Goal: Task Accomplishment & Management: Use online tool/utility

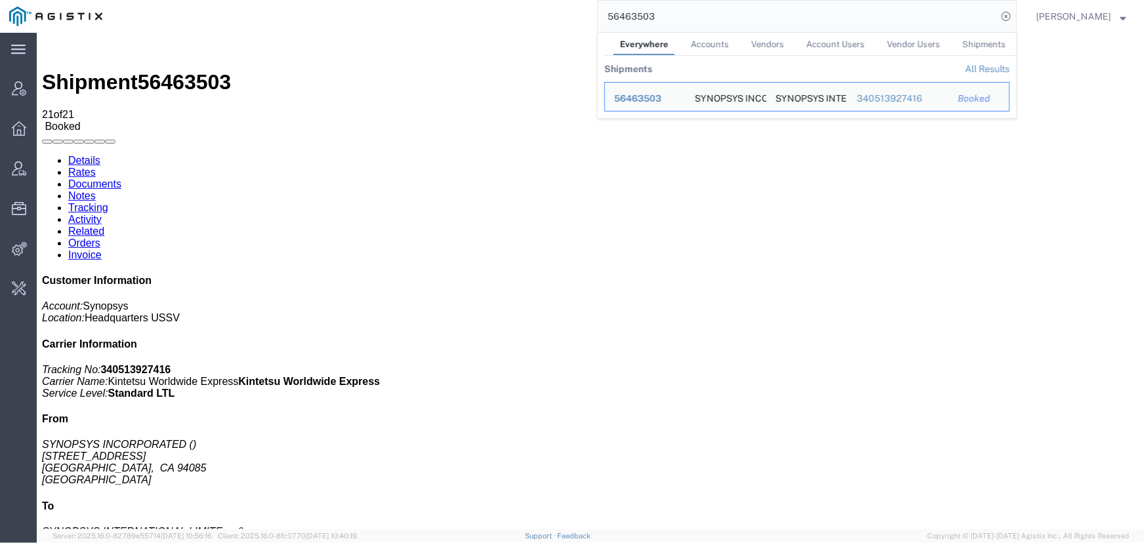
scroll to position [251, 0]
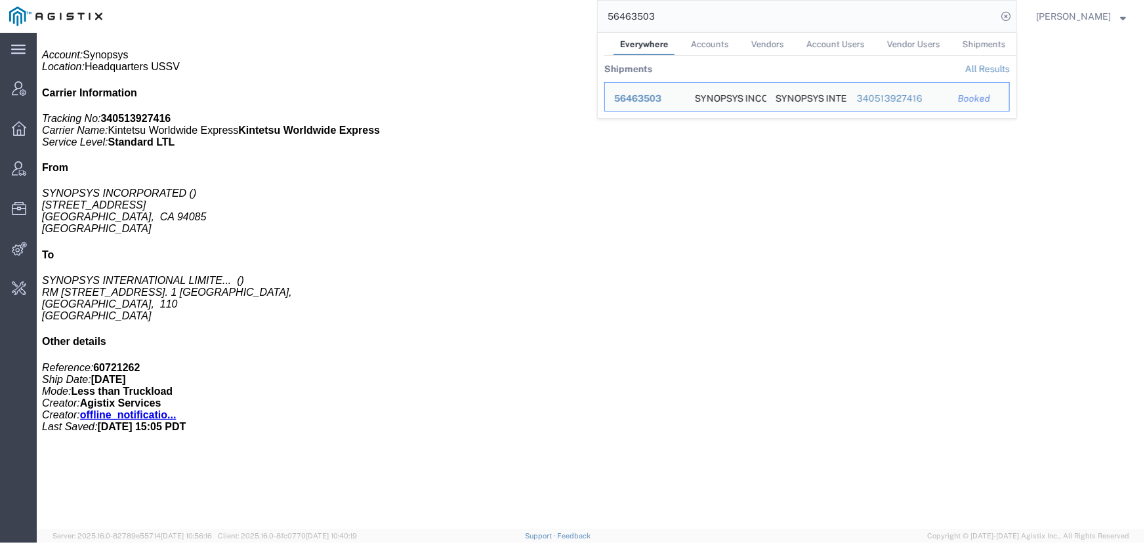
click at [500, 16] on div "56463503 Everywhere Accounts Vendors Account Users Vendor Users Shipments Shipm…" at bounding box center [564, 16] width 905 height 33
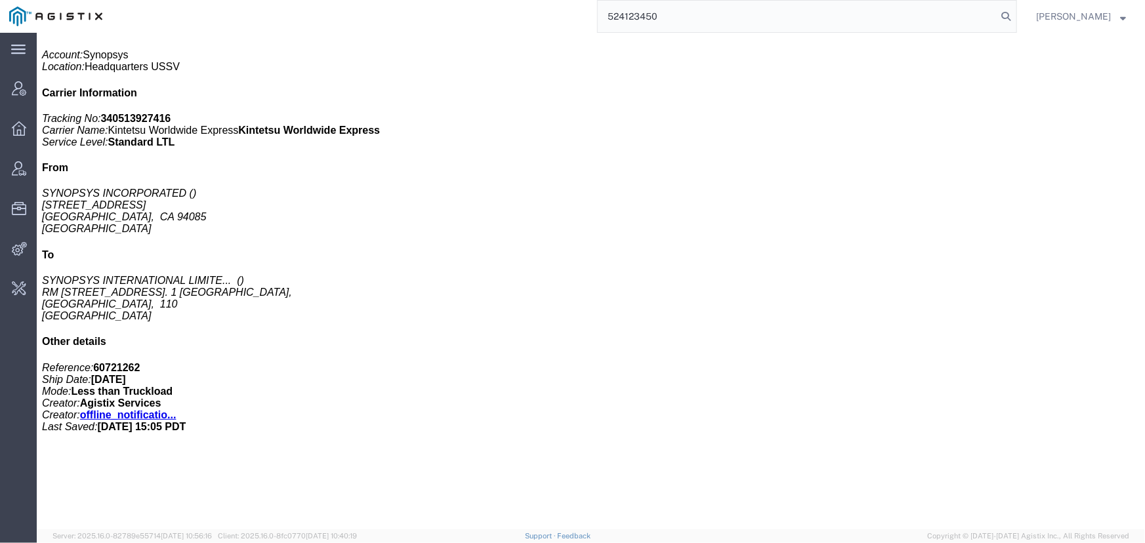
type input "524123450"
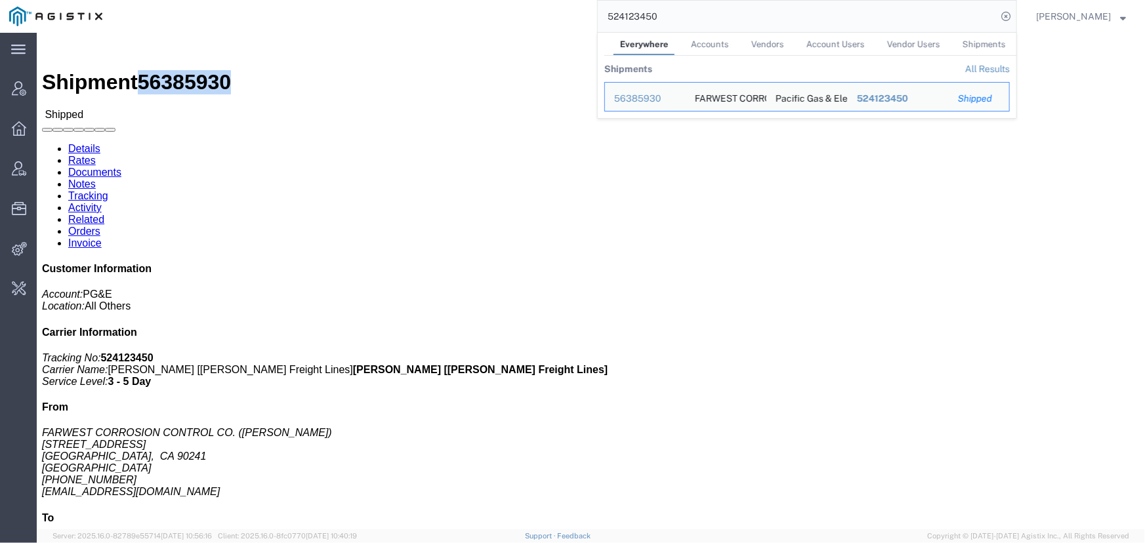
drag, startPoint x: 179, startPoint y: 13, endPoint x: 108, endPoint y: 19, distance: 71.8
click h1 "Shipment 56385930"
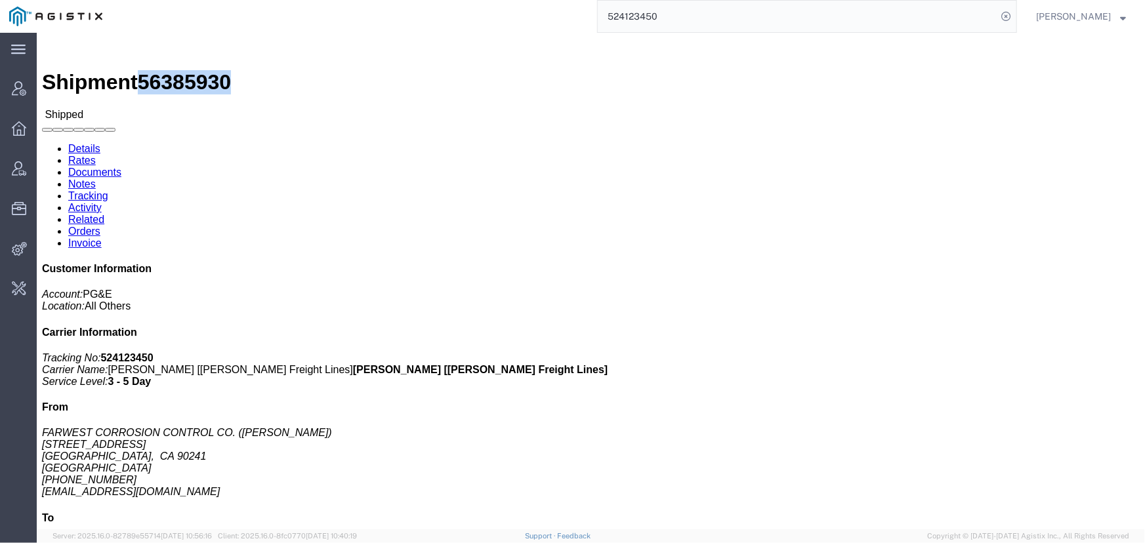
copy span "56385930"
click at [0, 0] on span "Change Carrier" at bounding box center [0, 0] width 0 height 0
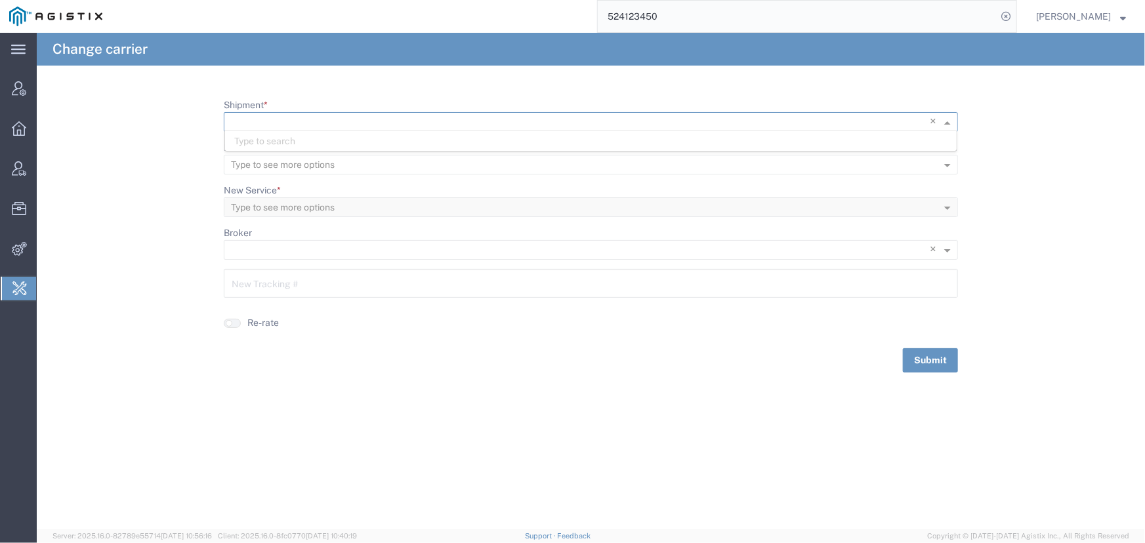
click at [260, 125] on input "Shipment *" at bounding box center [564, 122] width 666 height 18
paste input "56385930"
type input "56385930"
click at [255, 142] on span "56385930" at bounding box center [257, 141] width 47 height 10
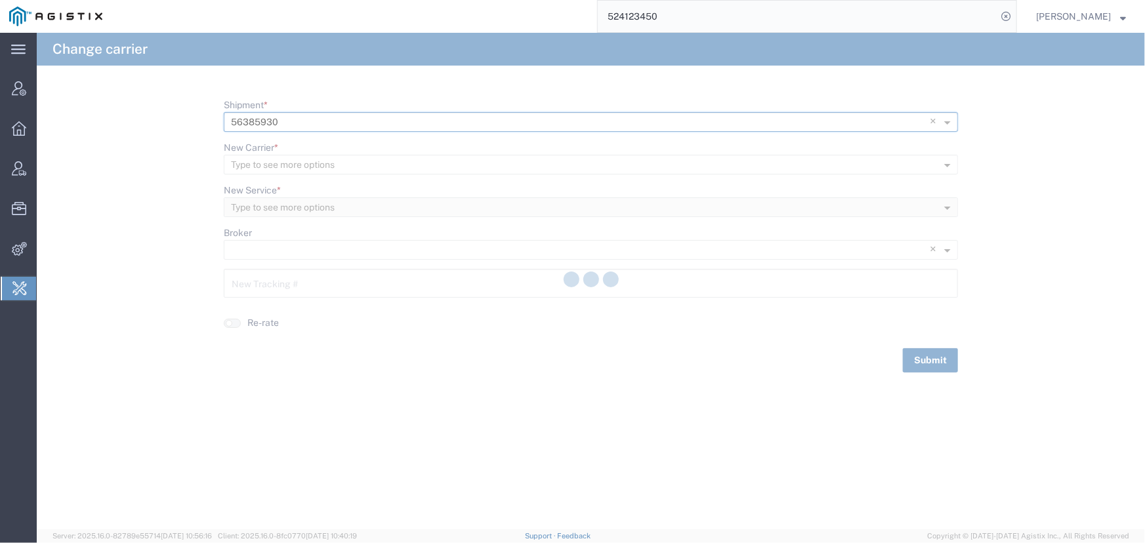
type input "524123450"
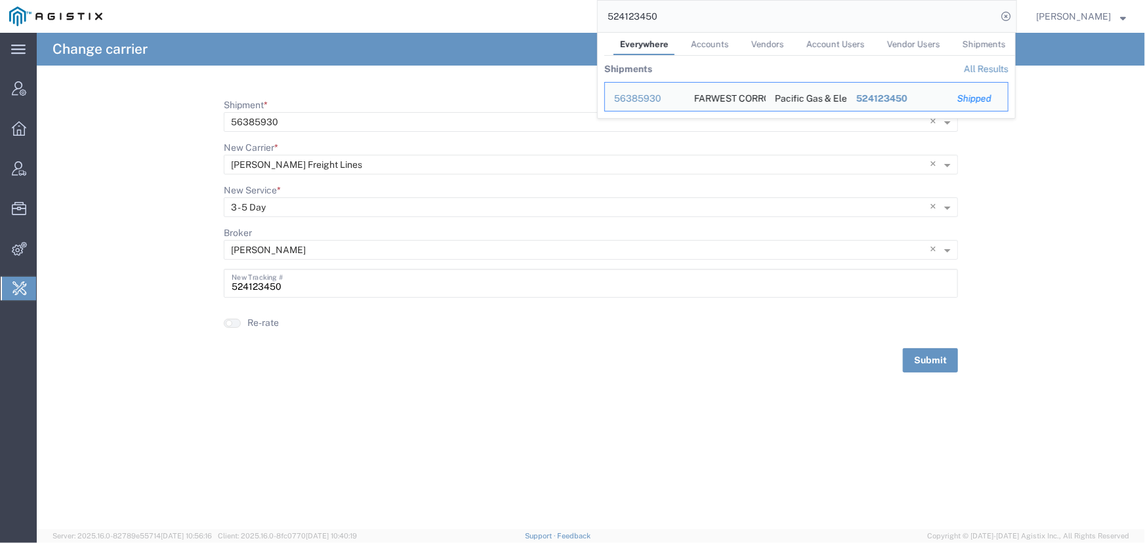
click at [693, 19] on input "524123450" at bounding box center [797, 16] width 399 height 31
drag, startPoint x: 693, startPoint y: 19, endPoint x: 545, endPoint y: 19, distance: 148.9
click at [545, 19] on div "524123450 Everywhere Accounts Vendors Account Users Vendor Users Shipments Ship…" at bounding box center [564, 16] width 905 height 33
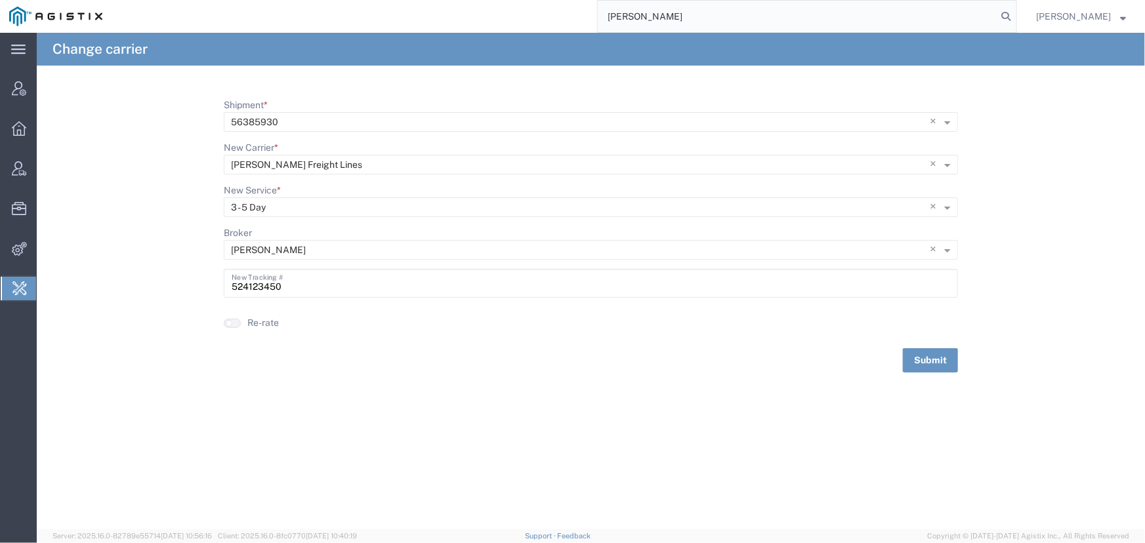
type input "[PERSON_NAME]"
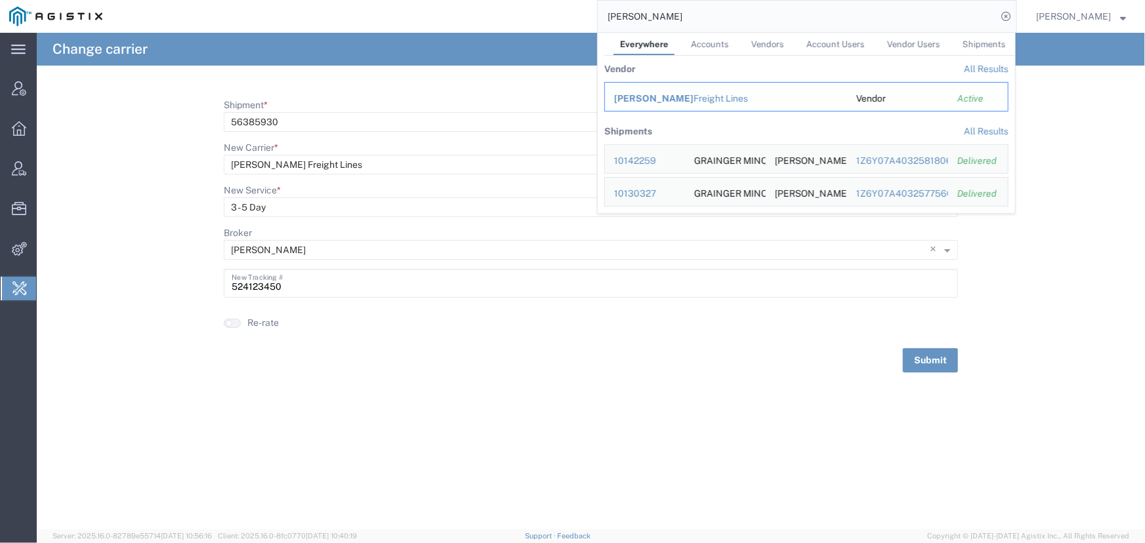
click at [654, 96] on span "[PERSON_NAME]" at bounding box center [653, 98] width 79 height 10
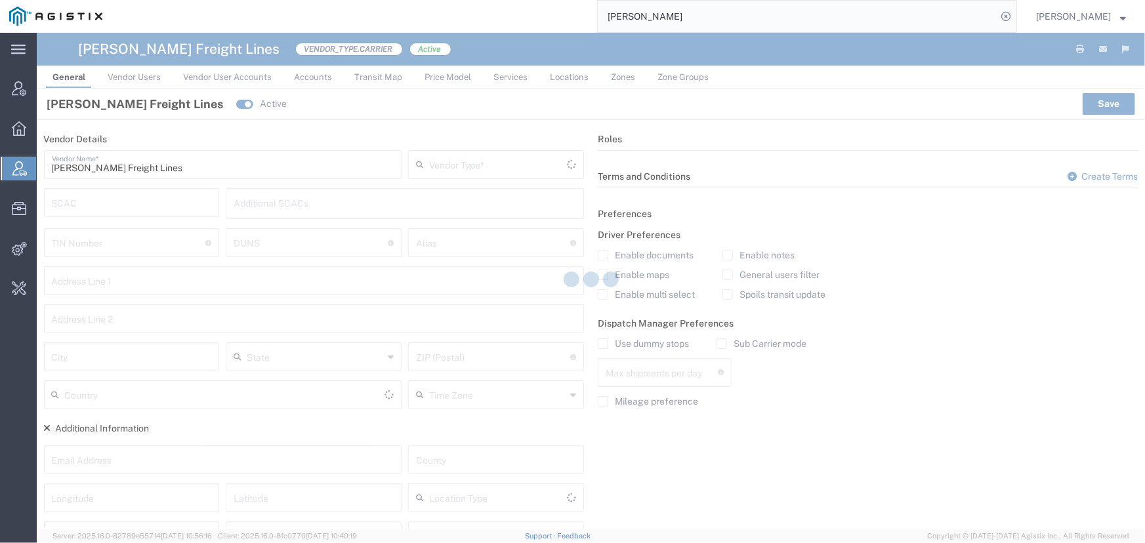
type input "Carrier"
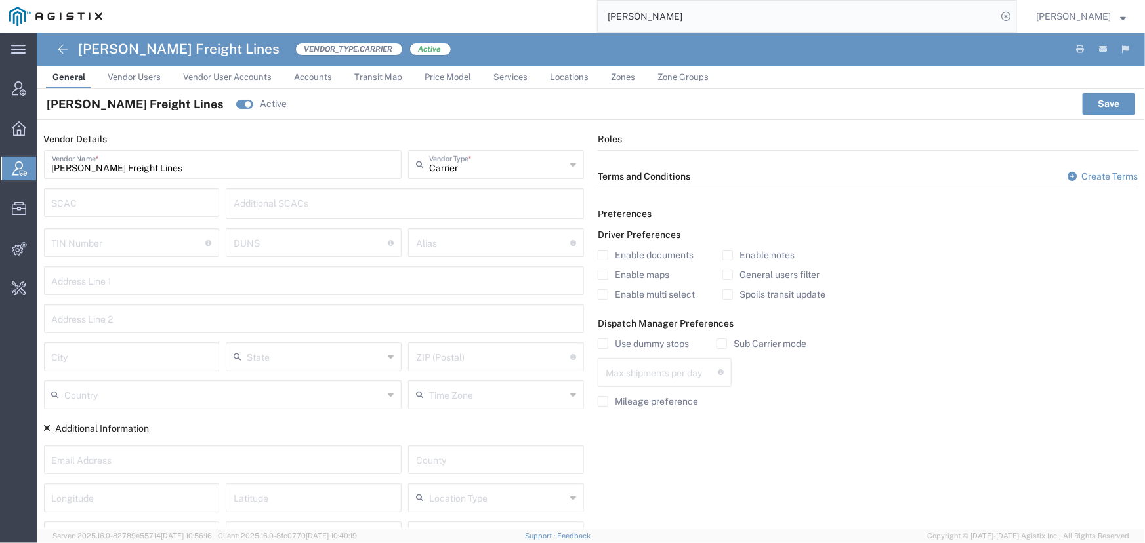
click at [259, 78] on span "Vendor User Accounts" at bounding box center [227, 77] width 89 height 10
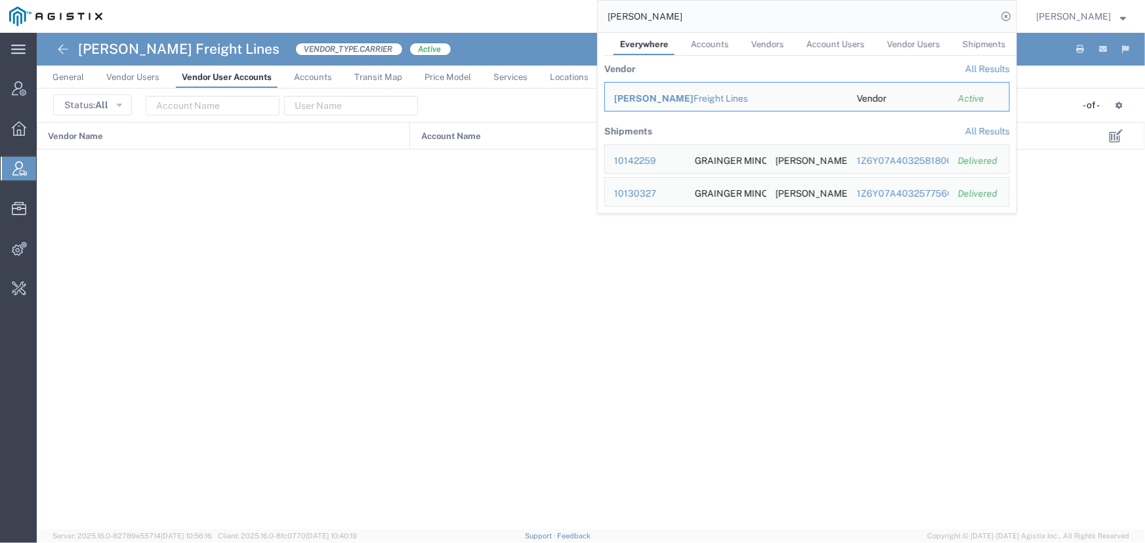
drag, startPoint x: 675, startPoint y: 16, endPoint x: 524, endPoint y: 20, distance: 151.6
click at [524, 20] on div "[PERSON_NAME] Everywhere Accounts Vendors Account Users Vendor Users Shipments …" at bounding box center [564, 16] width 905 height 33
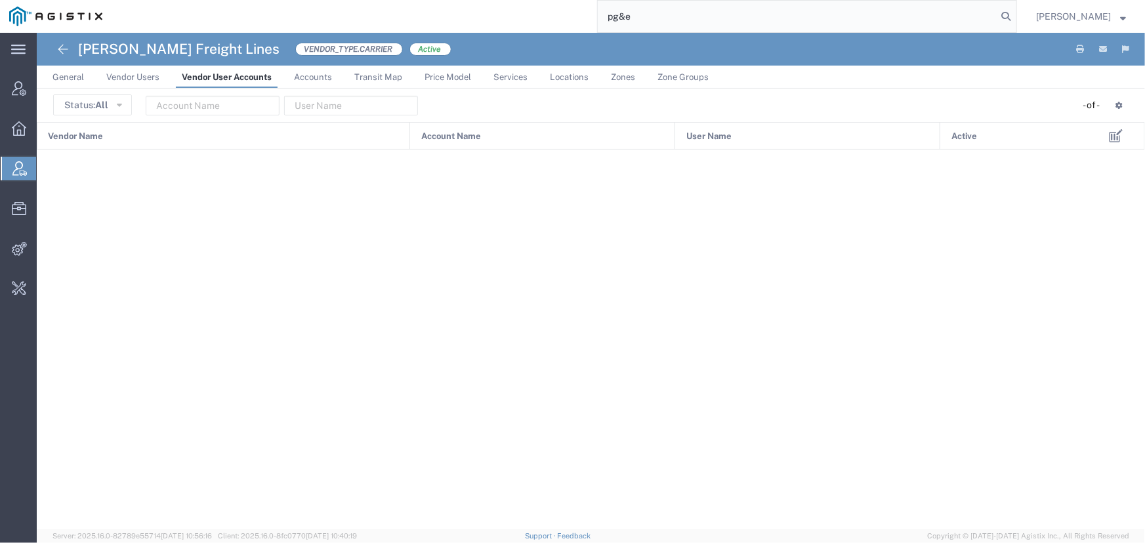
type input "pg&e"
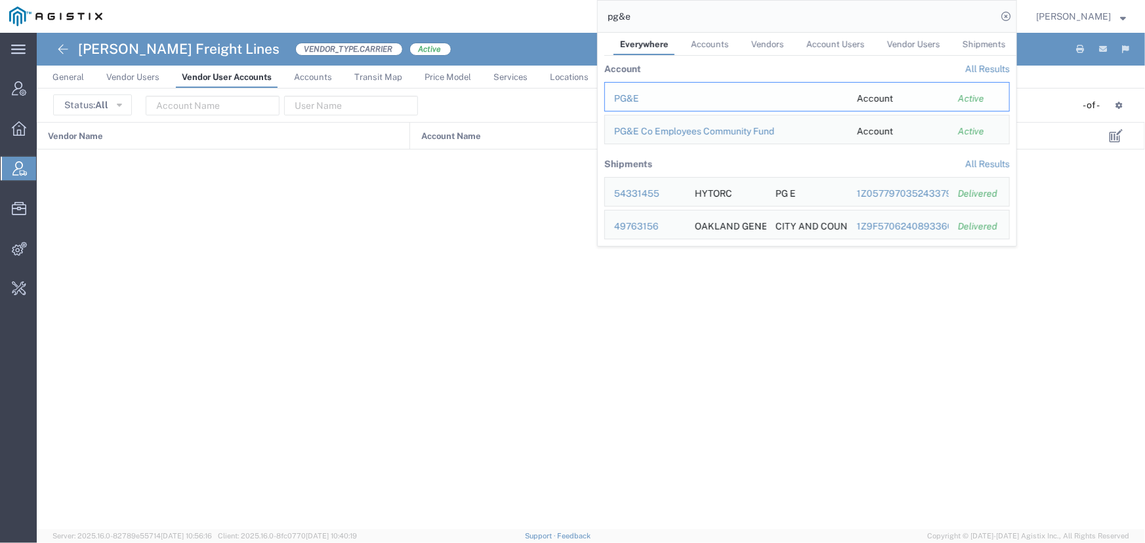
click at [626, 102] on div "PG&E" at bounding box center [726, 99] width 224 height 14
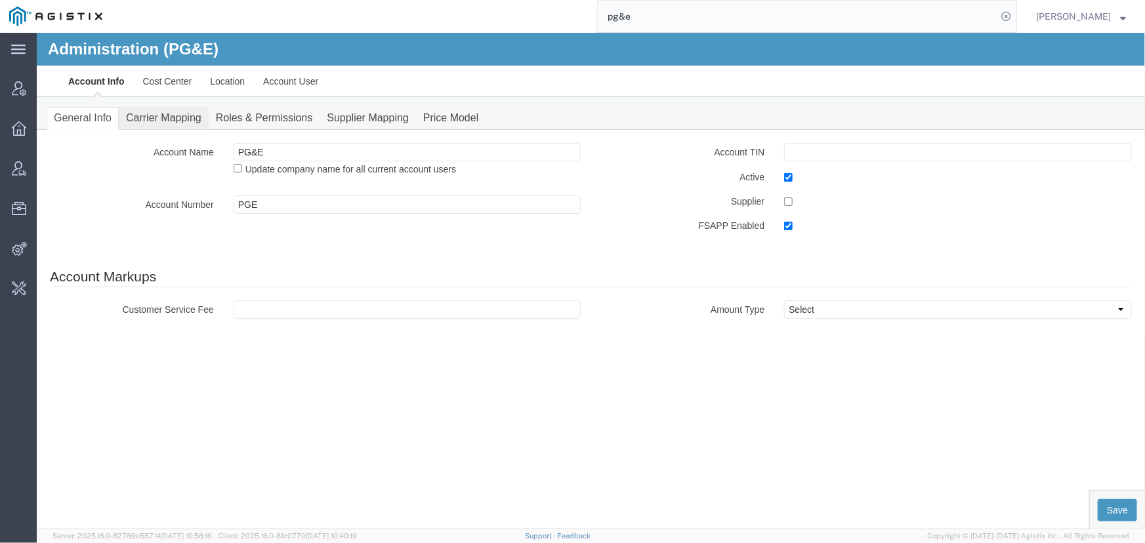
click at [165, 121] on link "Carrier Mapping" at bounding box center [163, 117] width 90 height 23
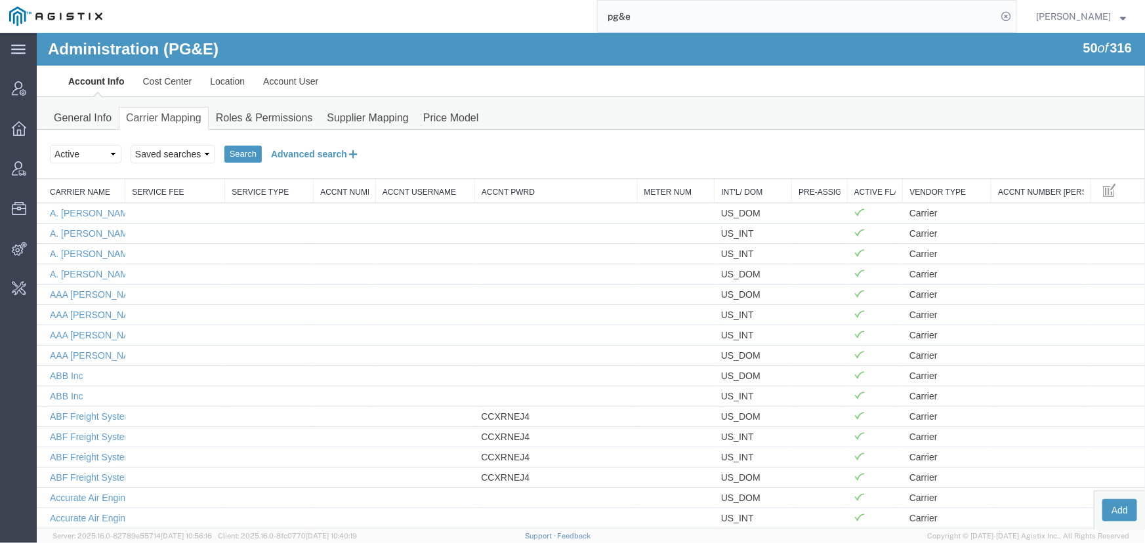
click at [313, 154] on button "Advanced search" at bounding box center [314, 153] width 107 height 22
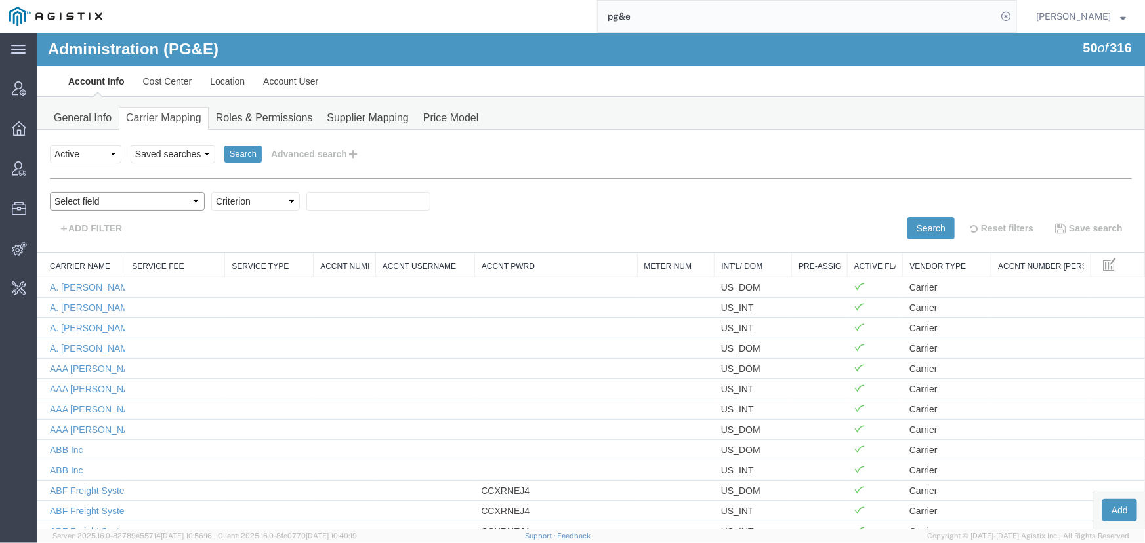
click at [98, 198] on select "Select field Accnt Number Accnt Number Alias Accnt Username Carrier Name Int'l/…" at bounding box center [126, 201] width 155 height 18
select select "vendorName"
click at [49, 192] on select "Select field Accnt Number Accnt Number Alias Accnt Username Carrier Name Int'l/…" at bounding box center [126, 201] width 155 height 18
click at [211, 203] on select "Criterion contains does not contain is is blank is not blank starts with" at bounding box center [255, 201] width 89 height 18
select select "contains"
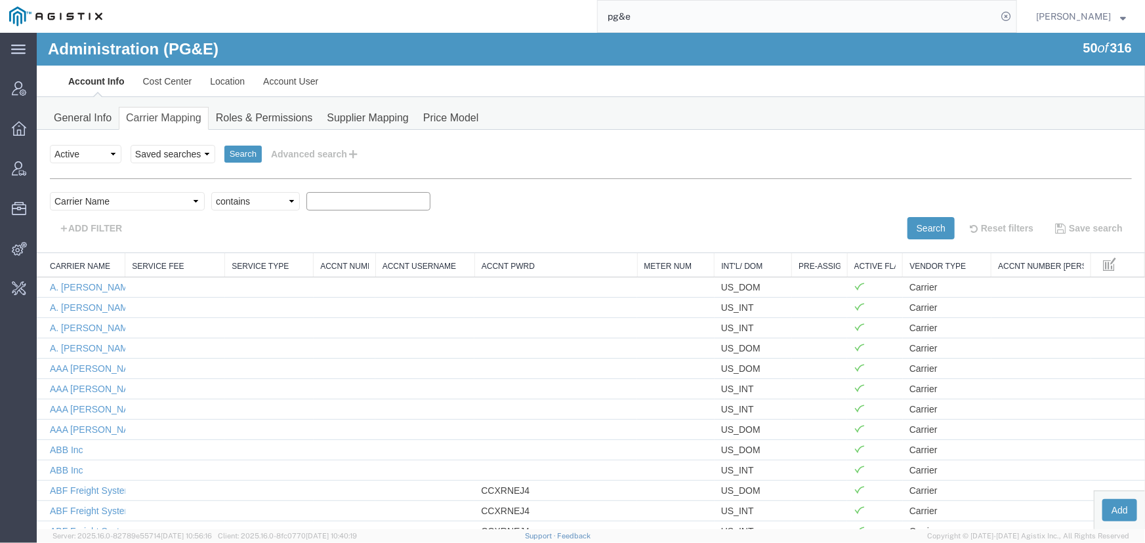
click at [211, 192] on select "Criterion contains does not contain is is blank is not blank starts with" at bounding box center [255, 201] width 89 height 18
type input "[PERSON_NAME]"
click at [907, 216] on button "Search" at bounding box center [930, 227] width 47 height 22
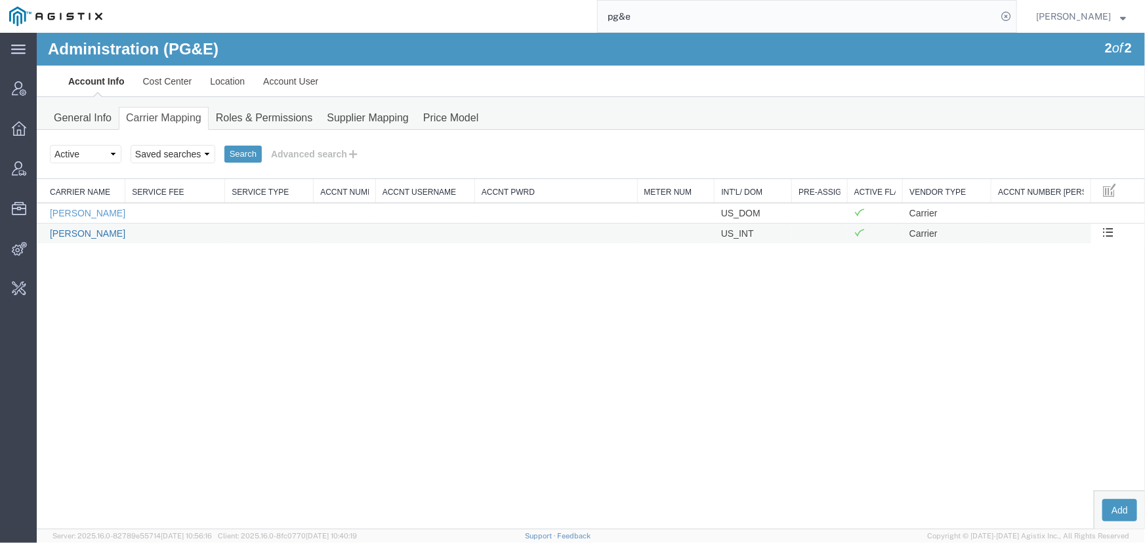
click at [79, 229] on link "[PERSON_NAME] Freight Lines" at bounding box center [114, 233] width 131 height 10
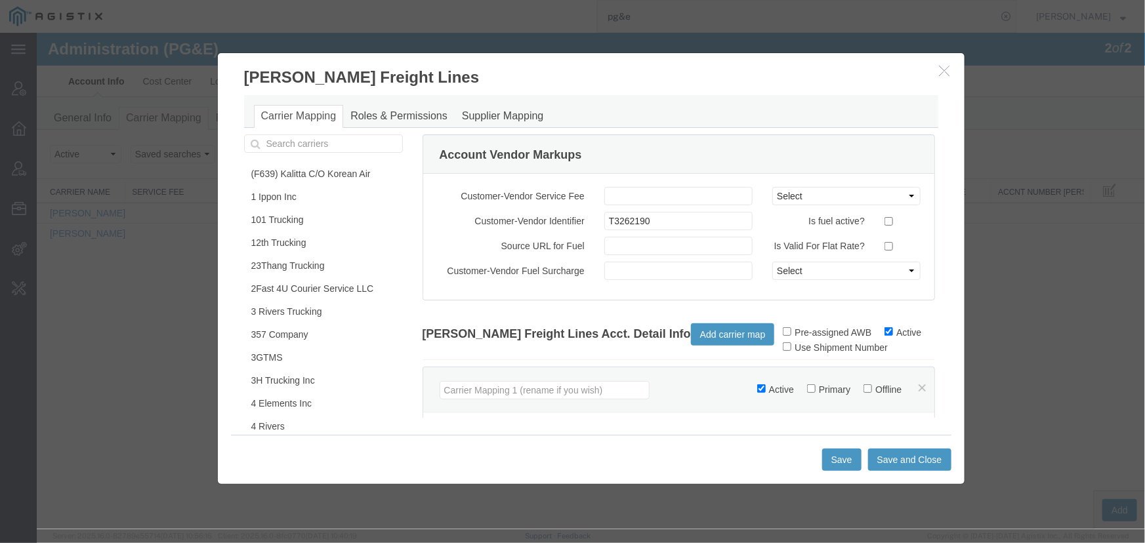
click at [949, 69] on icon "button" at bounding box center [944, 69] width 10 height 11
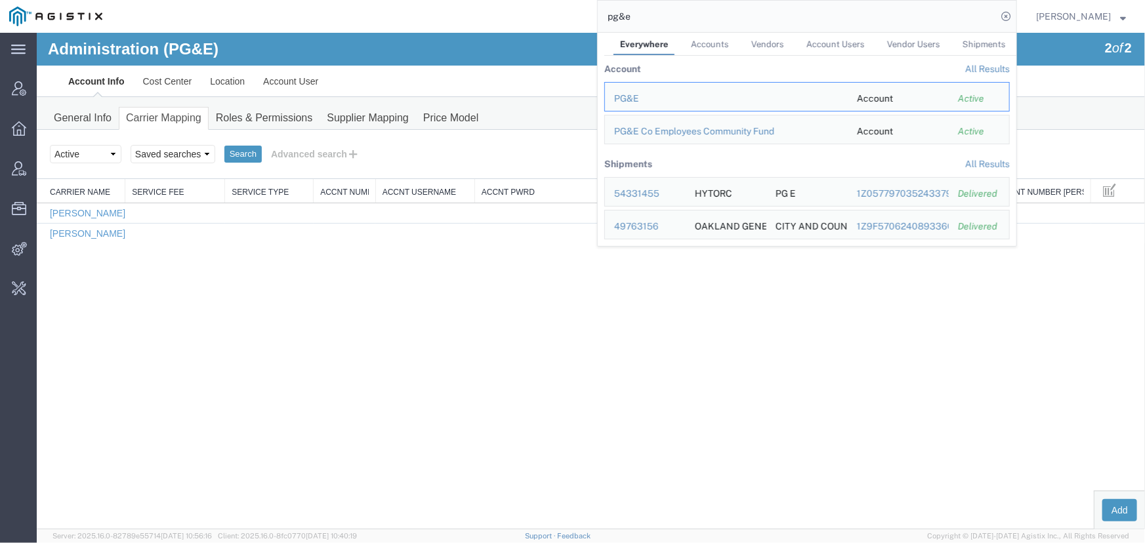
drag, startPoint x: 656, startPoint y: 13, endPoint x: 558, endPoint y: 20, distance: 98.7
click at [558, 20] on div "pg&e Everywhere Accounts Vendors Account Users Vendor Users Shipments Account A…" at bounding box center [564, 16] width 905 height 33
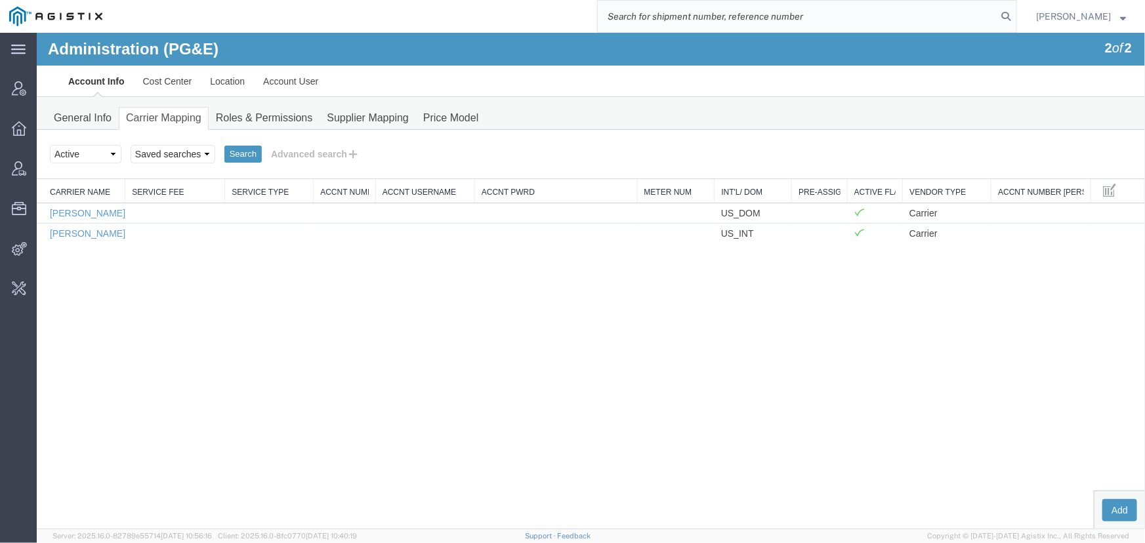
click at [611, 19] on input "search" at bounding box center [797, 16] width 399 height 31
click at [0, 0] on span "Change Carrier" at bounding box center [0, 0] width 0 height 0
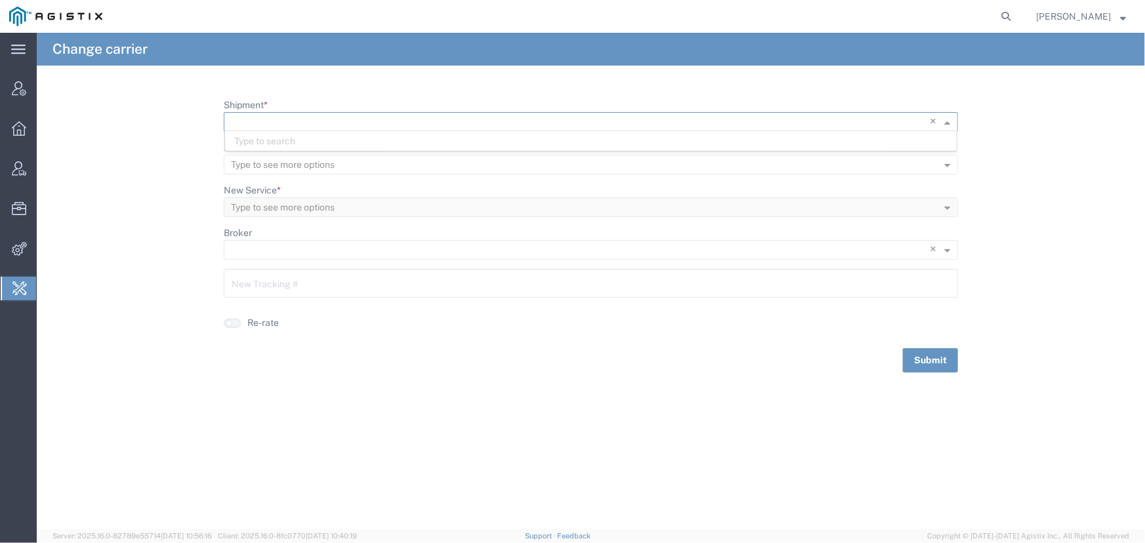
click at [281, 119] on input "Shipment *" at bounding box center [564, 122] width 666 height 18
paste input "56385930"
type input "56385930"
click at [200, 121] on form "Shipment * × 56385930 × No items found No items found New Carrier * Type to see…" at bounding box center [591, 235] width 1108 height 274
click at [1000, 14] on icon at bounding box center [1006, 16] width 18 height 18
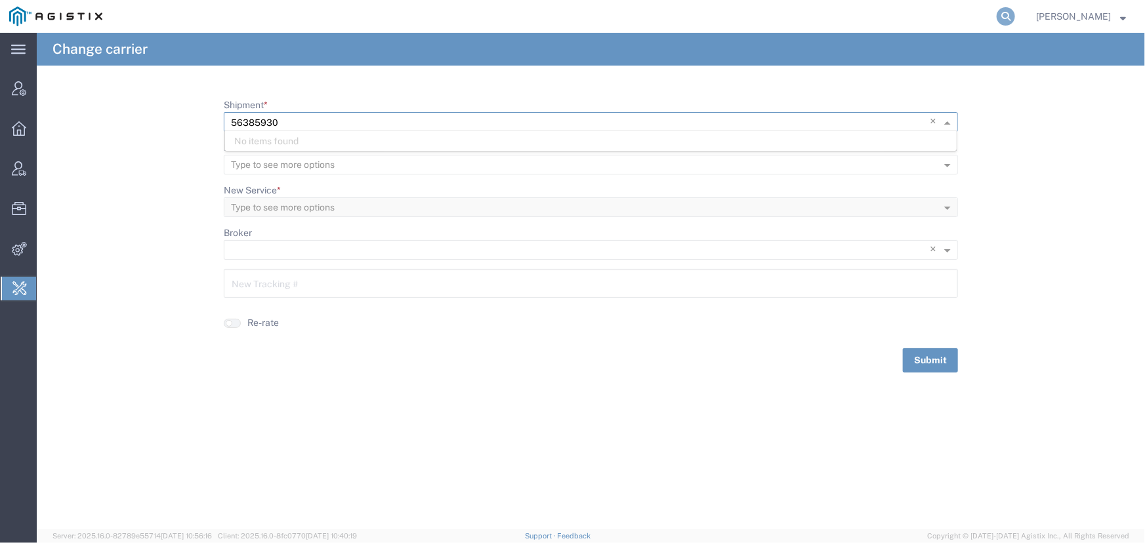
click at [1004, 13] on icon at bounding box center [1006, 16] width 18 height 18
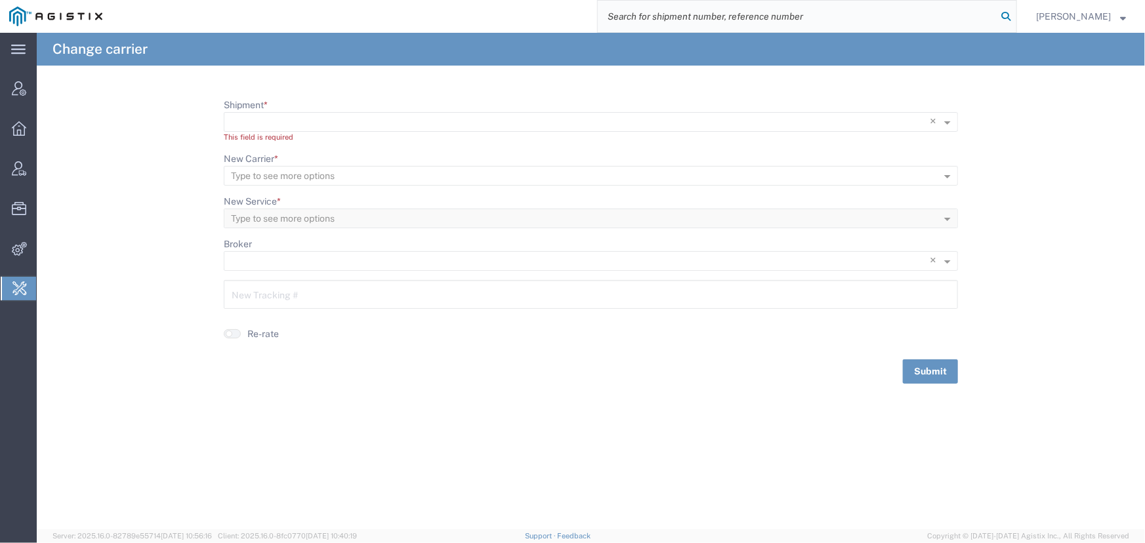
click at [1004, 13] on icon at bounding box center [1006, 16] width 18 height 18
click at [836, 16] on input "search" at bounding box center [797, 16] width 399 height 31
type input "524123450"
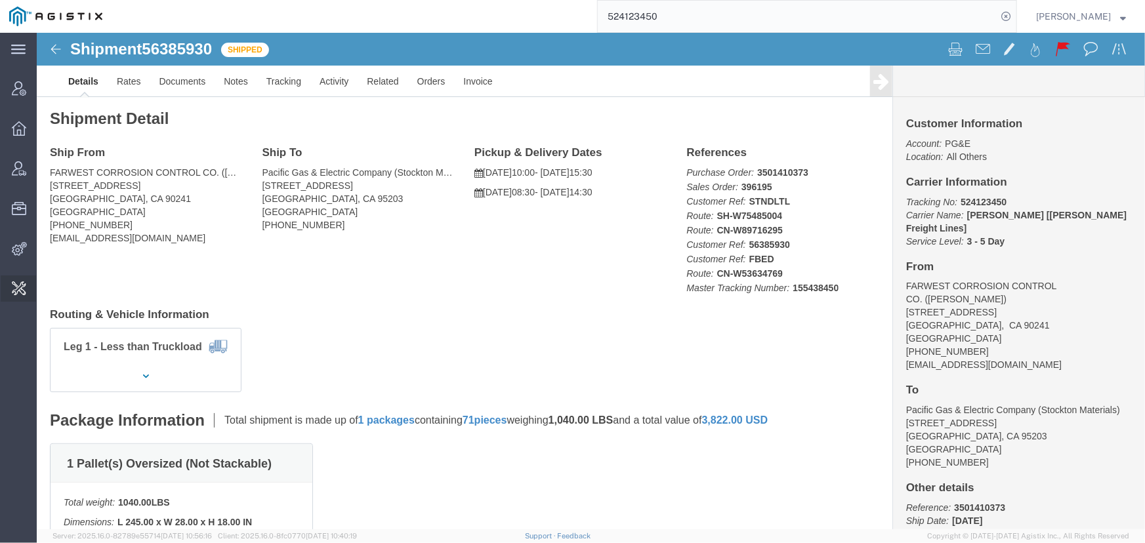
click at [0, 0] on span "Change Carrier" at bounding box center [0, 0] width 0 height 0
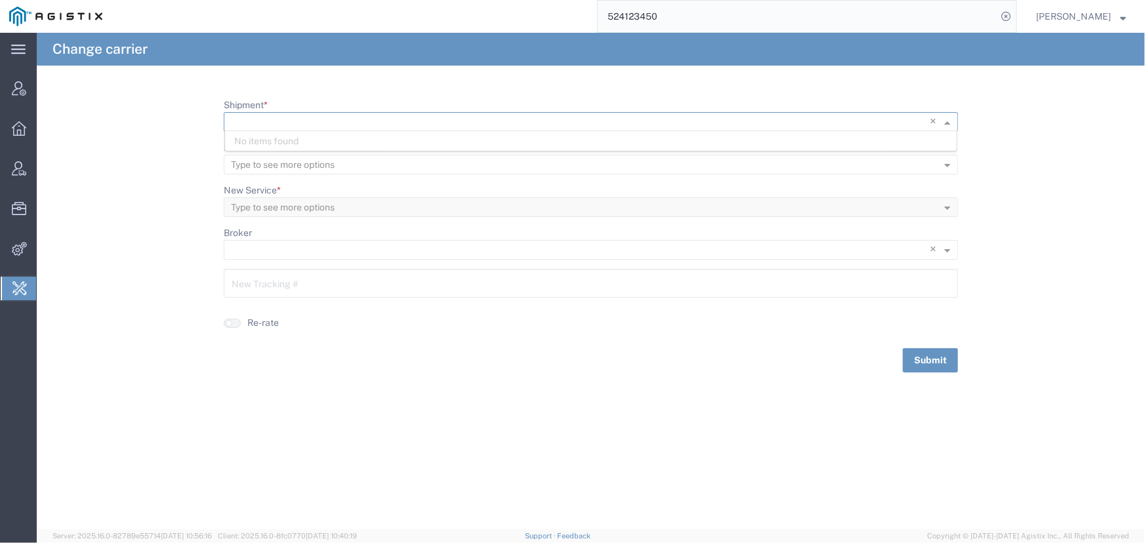
click at [288, 116] on input "Shipment *" at bounding box center [564, 122] width 666 height 18
type input "56385930"
click at [261, 140] on span "56385930" at bounding box center [257, 141] width 47 height 10
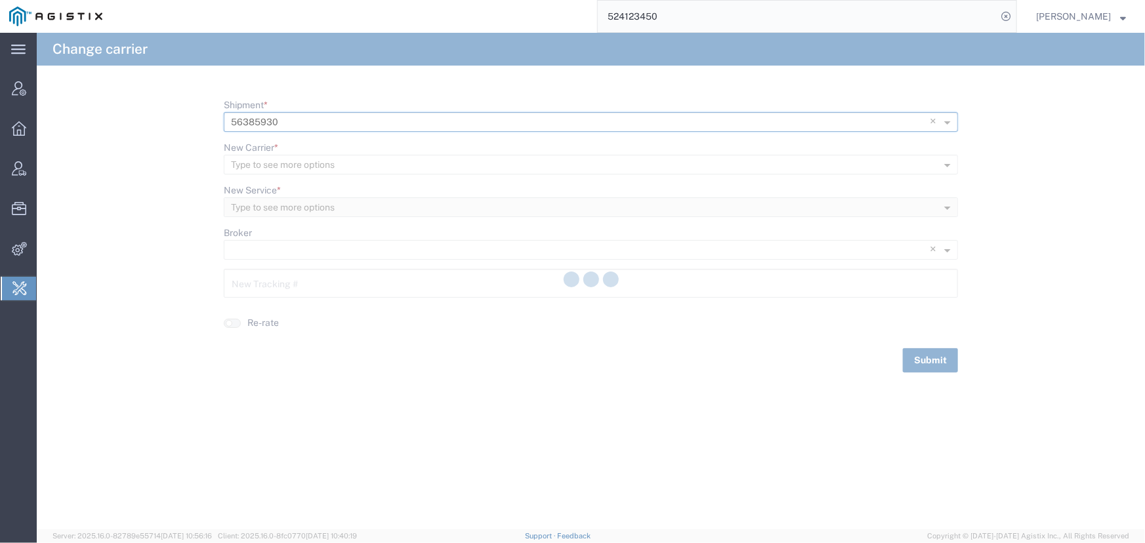
type input "524123450"
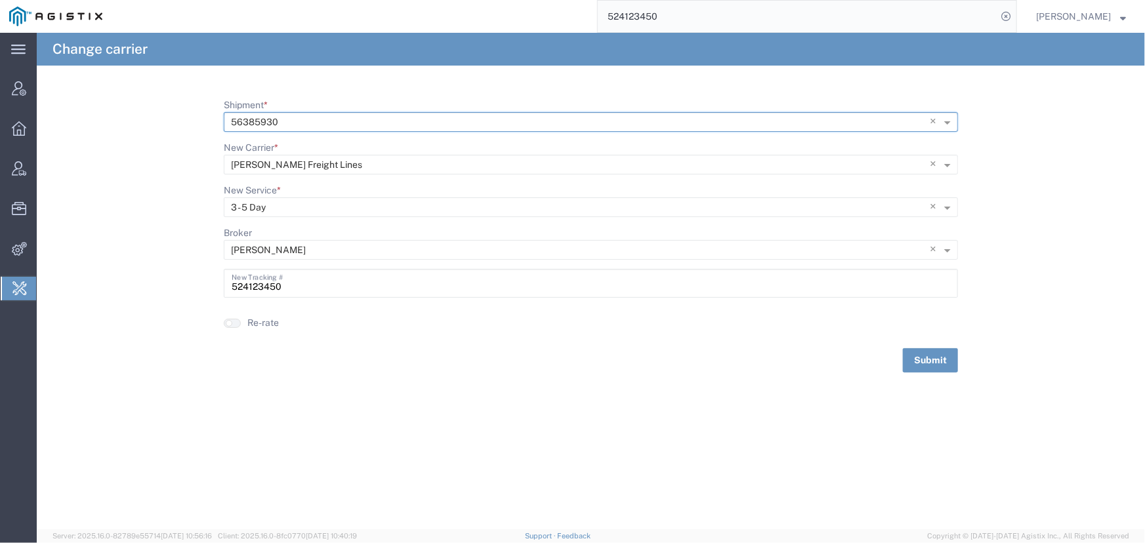
click at [656, 16] on input "524123450" at bounding box center [797, 16] width 399 height 31
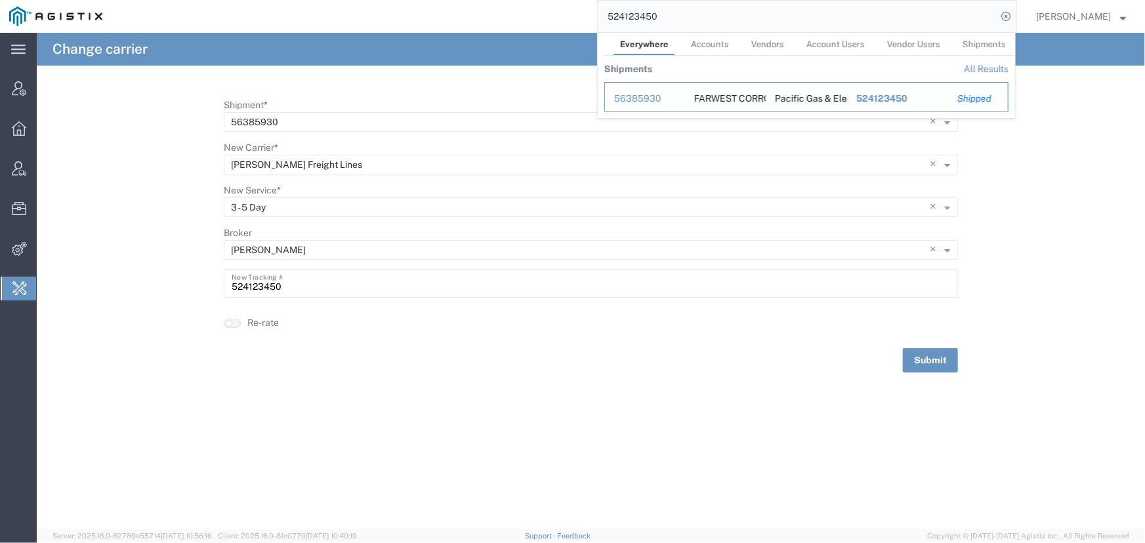
click at [642, 94] on div "56385930" at bounding box center [645, 99] width 62 height 14
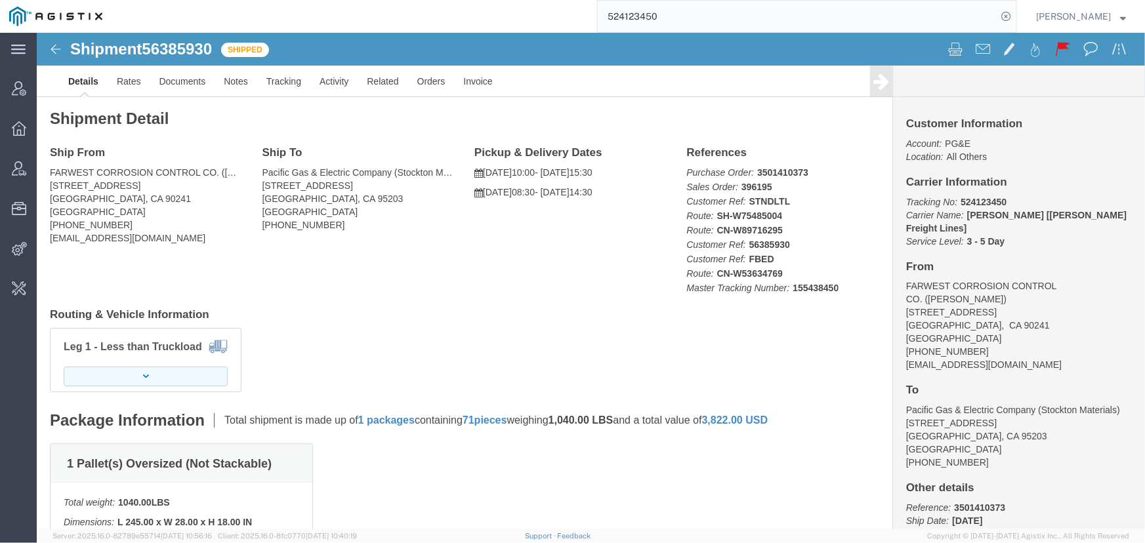
click button "button"
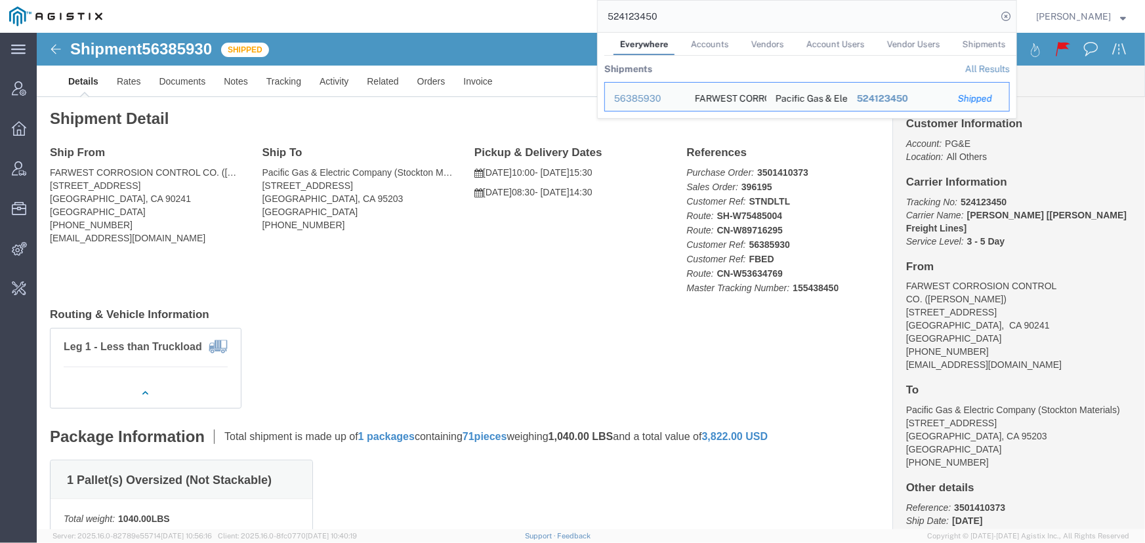
click at [682, 19] on input "524123450" at bounding box center [797, 16] width 399 height 31
click at [0, 0] on span "Change Carrier" at bounding box center [0, 0] width 0 height 0
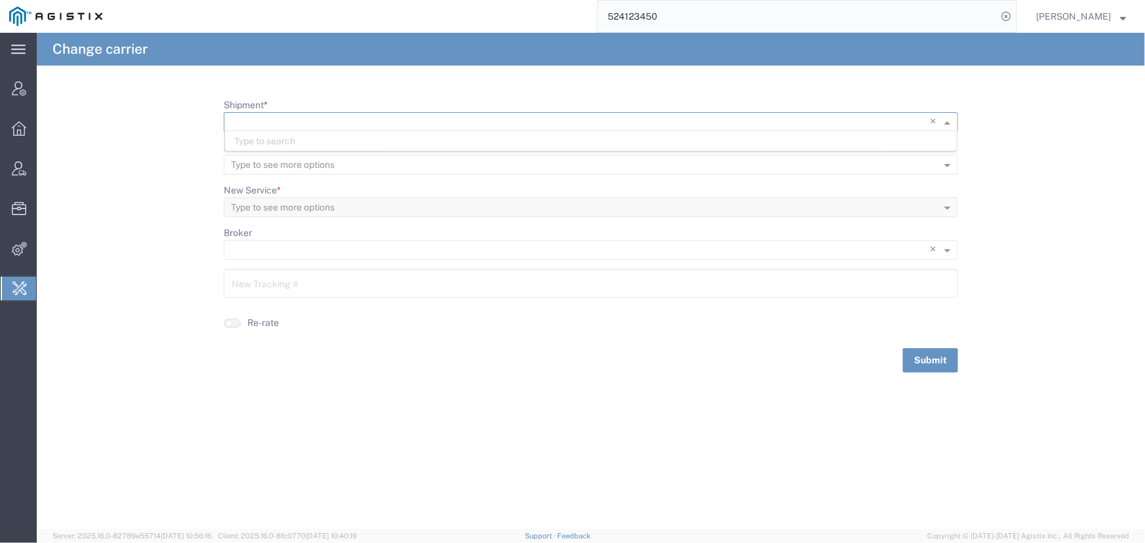
click at [261, 121] on input "Shipment *" at bounding box center [564, 122] width 666 height 18
type input "56385930"
click at [273, 141] on span "56385930" at bounding box center [257, 141] width 47 height 10
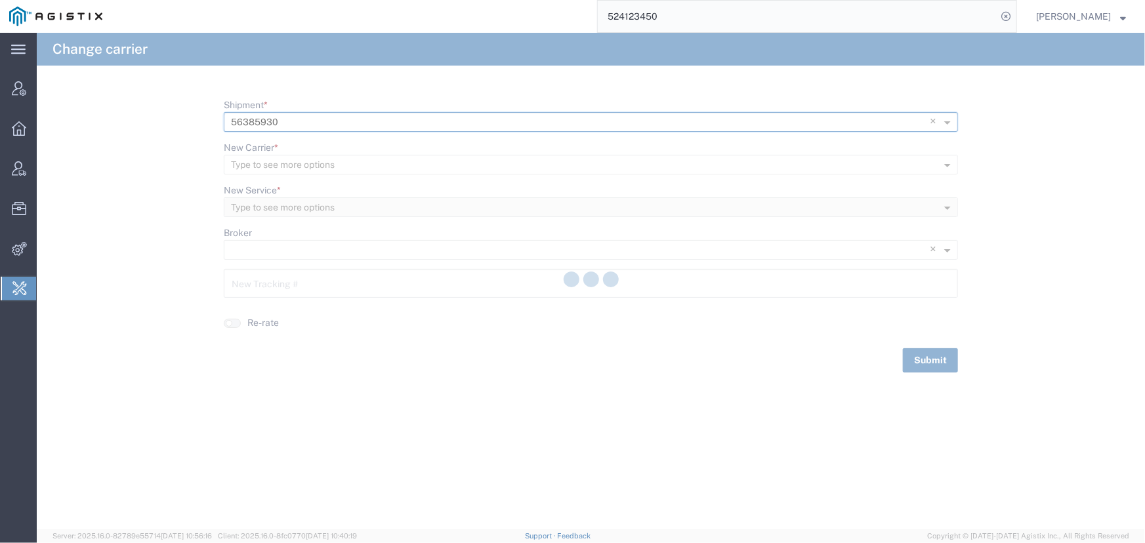
type input "524123450"
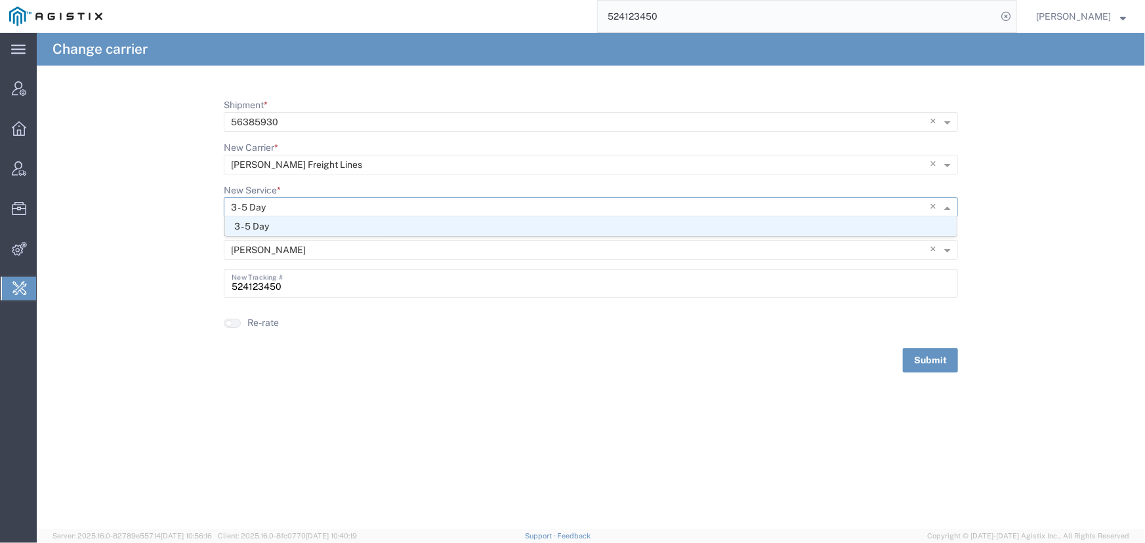
click at [269, 209] on input "New Service *" at bounding box center [564, 208] width 666 height 18
click at [174, 221] on form "Shipment * × 56385930 × New Carrier * Type to see more options × [PERSON_NAME] …" at bounding box center [591, 235] width 1108 height 274
click at [264, 211] on input "New Service *" at bounding box center [564, 208] width 666 height 18
click at [262, 230] on span "3 - 5 Day" at bounding box center [251, 226] width 35 height 10
click at [339, 168] on input "New Carrier *" at bounding box center [564, 165] width 666 height 18
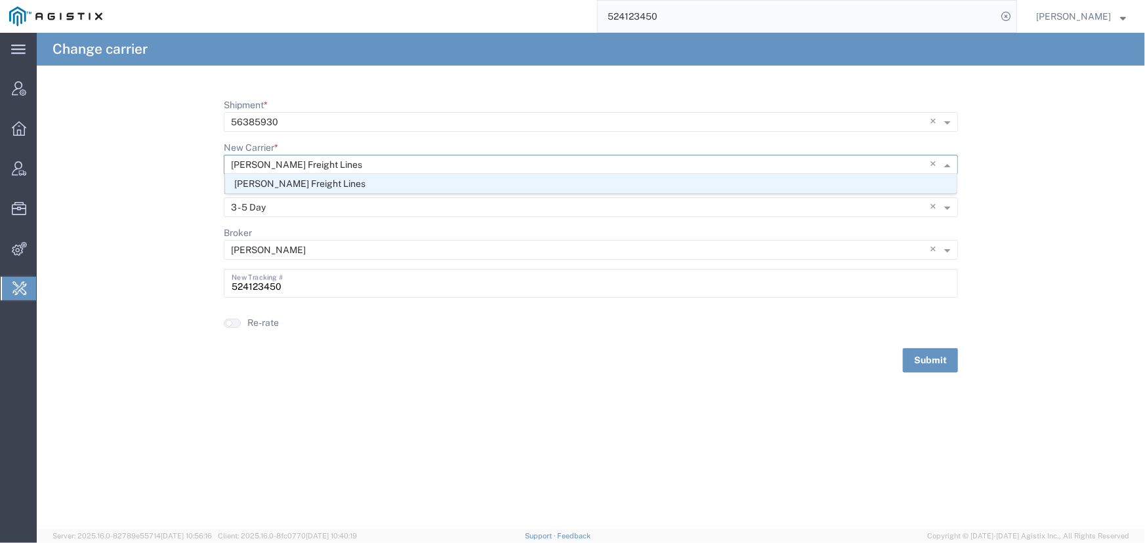
click at [929, 161] on div at bounding box center [576, 164] width 705 height 18
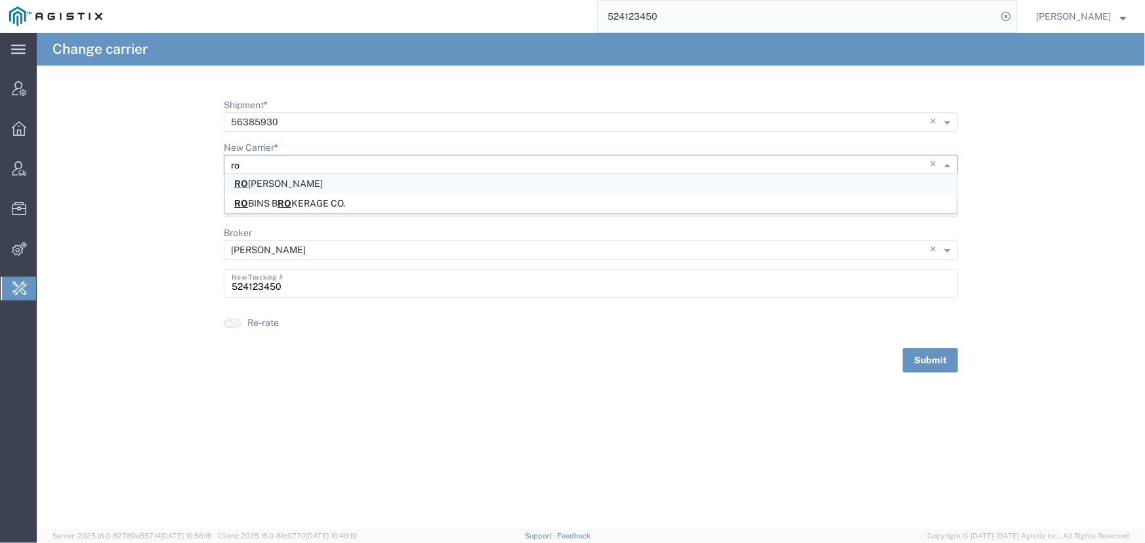
type input "r"
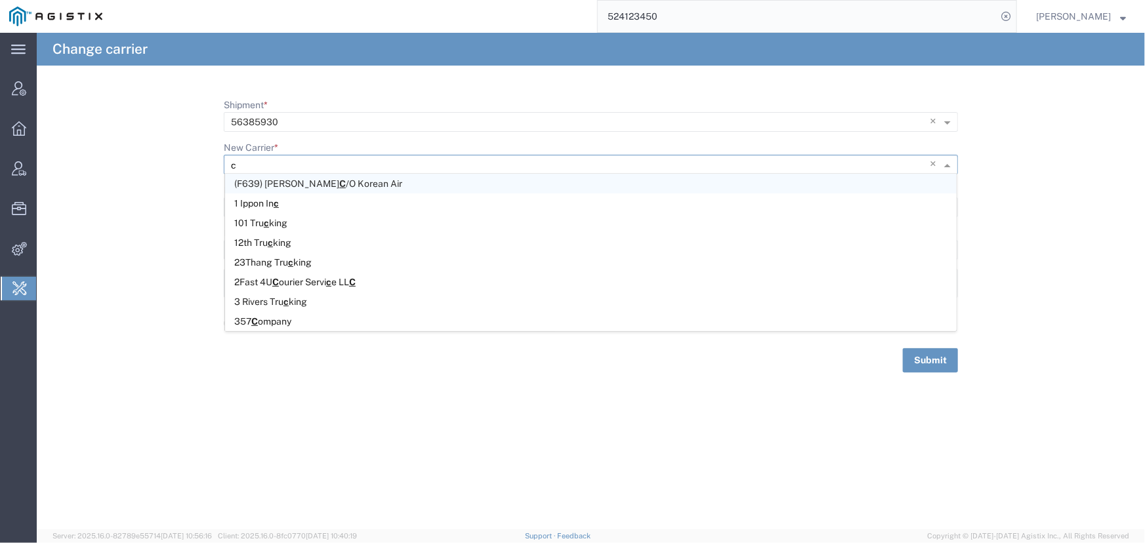
type input "c."
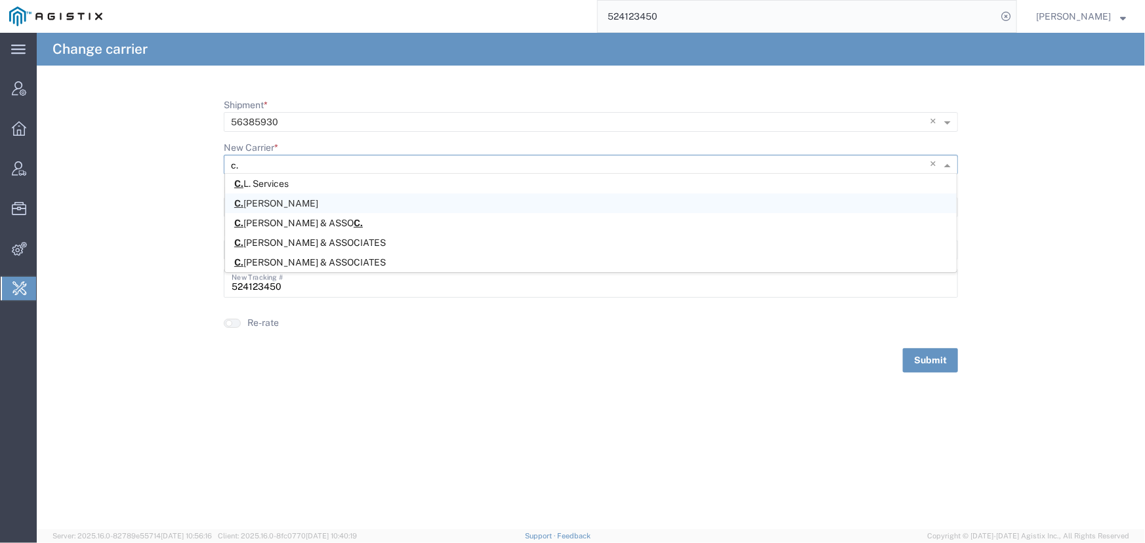
click at [260, 203] on span "[PERSON_NAME]" at bounding box center [276, 203] width 84 height 10
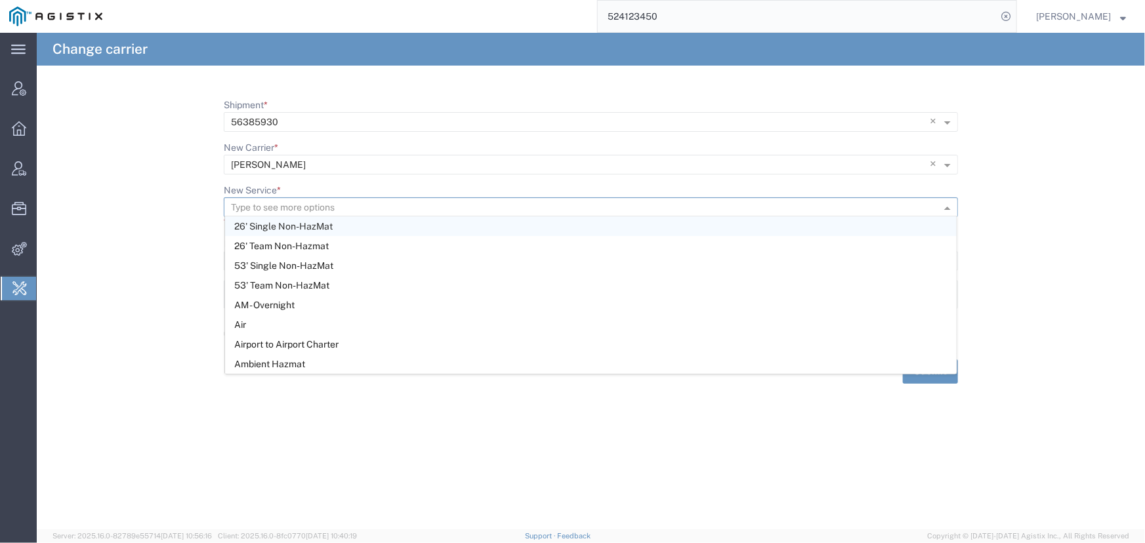
click at [280, 209] on input "New Service *" at bounding box center [569, 208] width 677 height 18
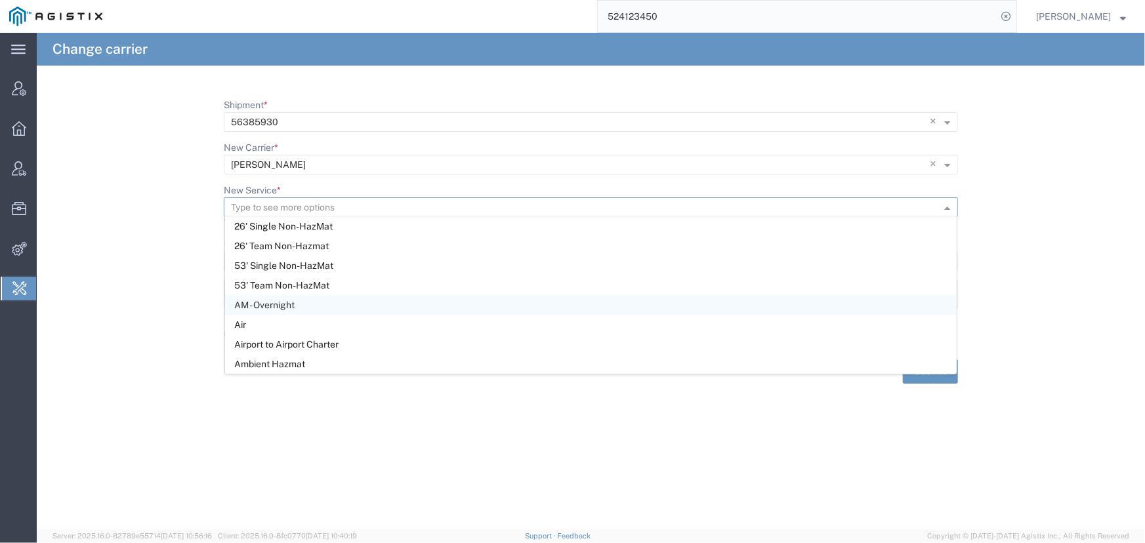
scroll to position [39, 0]
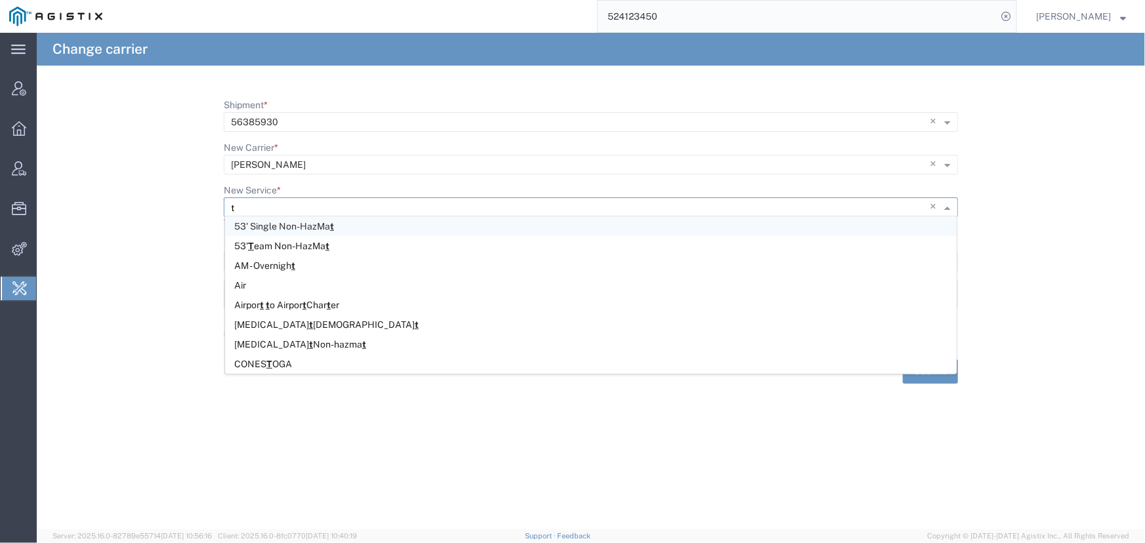
type input "tr"
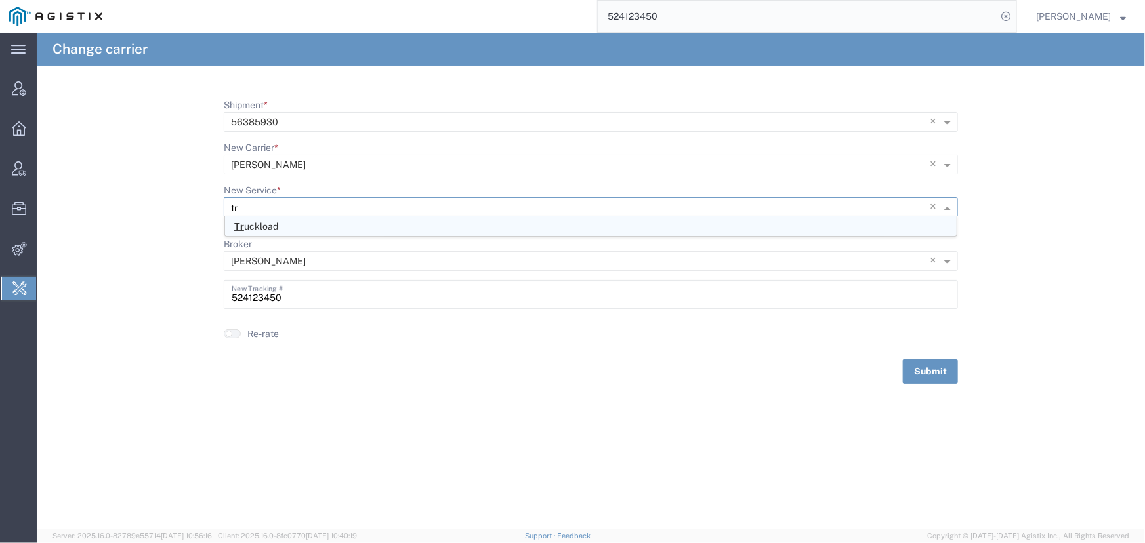
click at [258, 228] on span "Tr uckload" at bounding box center [256, 226] width 44 height 10
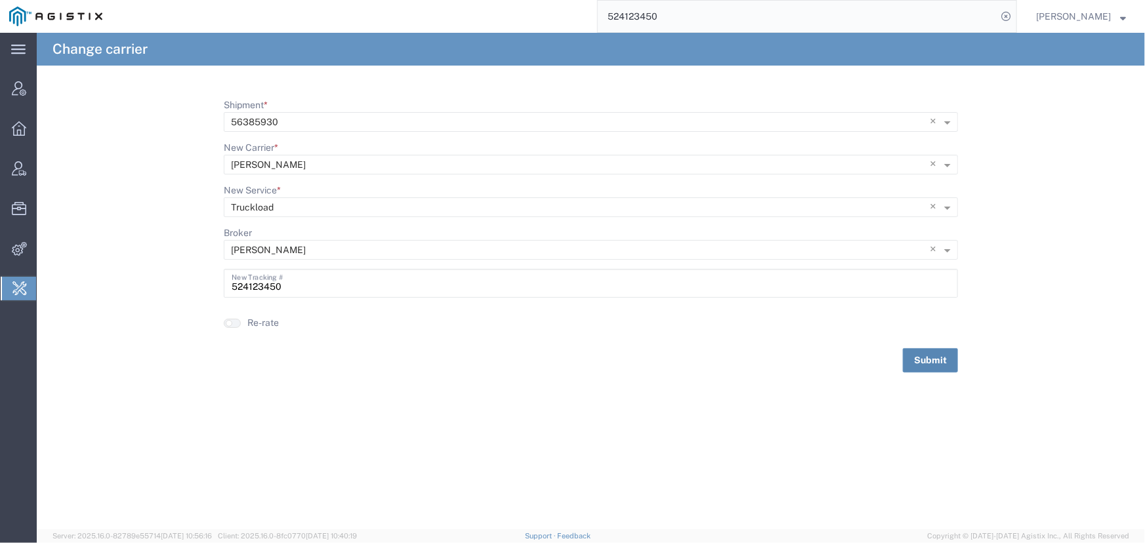
click at [917, 361] on button "Submit" at bounding box center [930, 360] width 55 height 24
